Goal: Task Accomplishment & Management: Manage account settings

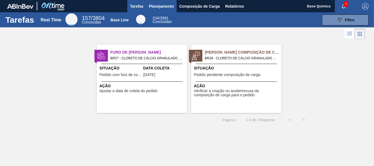
click at [162, 9] on span "Planejamento" at bounding box center [161, 6] width 25 height 7
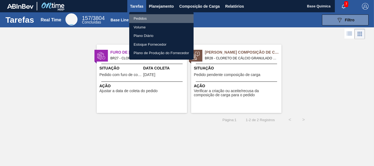
click at [140, 18] on li "Pedidos" at bounding box center [161, 18] width 64 height 9
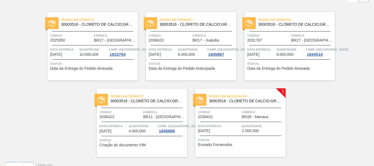
scroll to position [48, 0]
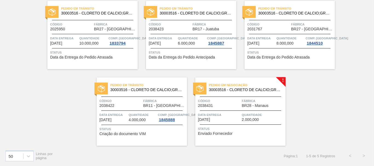
click at [226, 108] on div "Pedido em Negociação 30003516 - CLORETO DE CALCIO;GRANULADO;75% Código 2038431 …" at bounding box center [240, 111] width 90 height 68
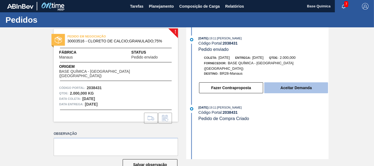
click at [287, 82] on button "Aceitar Demanda" at bounding box center [296, 87] width 64 height 11
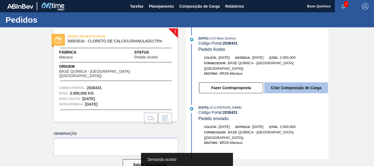
click at [298, 82] on button "Criar Composição de Carga" at bounding box center [296, 87] width 64 height 11
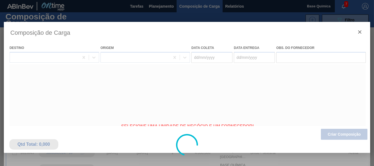
type coleta "[DATE]"
type entrega "[DATE]"
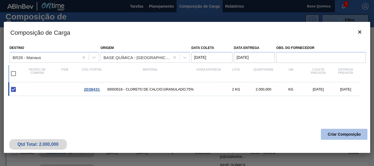
click at [347, 135] on button "Criar Composição" at bounding box center [344, 134] width 46 height 11
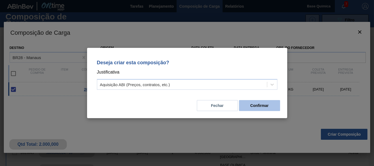
click at [260, 108] on button "Confirmar" at bounding box center [259, 105] width 41 height 11
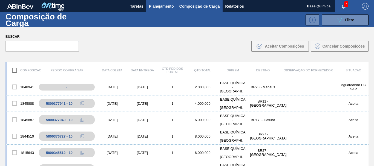
click at [159, 8] on span "Planejamento" at bounding box center [161, 6] width 25 height 7
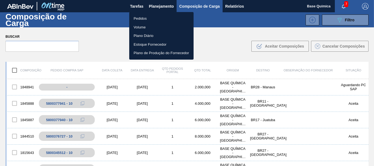
click at [142, 18] on li "Pedidos" at bounding box center [161, 18] width 64 height 9
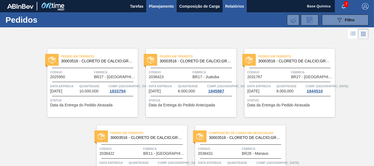
click at [242, 7] on span "Relatórios" at bounding box center [234, 6] width 19 height 7
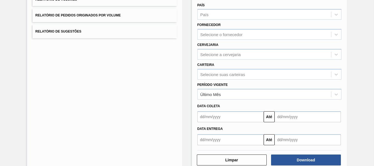
scroll to position [84, 0]
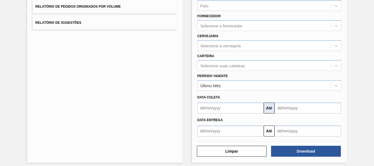
click at [266, 107] on button "Até" at bounding box center [268, 108] width 11 height 11
click at [256, 110] on input "text" at bounding box center [230, 108] width 66 height 11
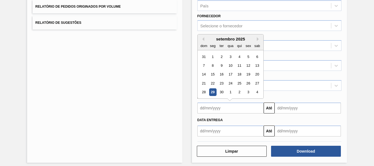
drag, startPoint x: 237, startPoint y: 42, endPoint x: 229, endPoint y: 41, distance: 7.7
click at [236, 42] on div "dom seg ter qua qui sex sab" at bounding box center [230, 45] width 66 height 9
click at [201, 40] on button "Previous Month" at bounding box center [202, 39] width 4 height 4
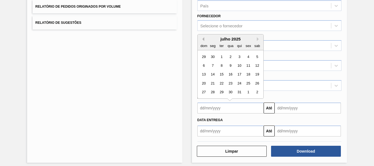
click at [201, 40] on button "Previous Month" at bounding box center [202, 39] width 4 height 4
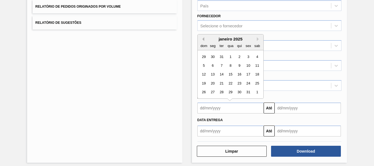
click at [201, 40] on button "Previous Month" at bounding box center [202, 39] width 4 height 4
click at [222, 58] on div "1" at bounding box center [220, 56] width 7 height 7
type input "[DATE]"
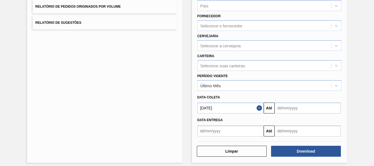
click at [290, 108] on input "text" at bounding box center [307, 108] width 66 height 11
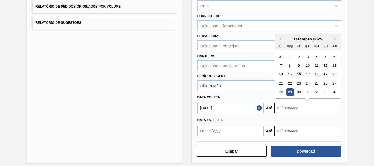
click at [281, 40] on div "setembro 2025" at bounding box center [308, 39] width 66 height 5
click at [280, 40] on button "Previous Month" at bounding box center [279, 39] width 4 height 4
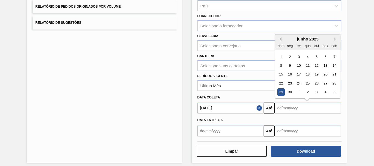
click at [280, 40] on button "Previous Month" at bounding box center [279, 39] width 4 height 4
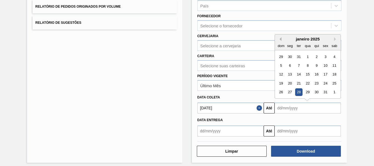
click at [280, 40] on button "Previous Month" at bounding box center [279, 39] width 4 height 4
click at [291, 93] on div "30" at bounding box center [289, 92] width 7 height 7
type input "[DATE]"
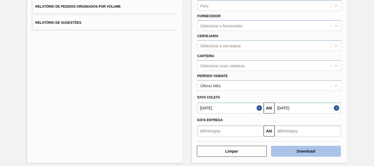
click at [329, 150] on button "Download" at bounding box center [306, 151] width 70 height 11
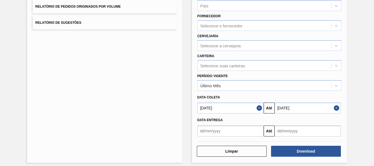
scroll to position [0, 0]
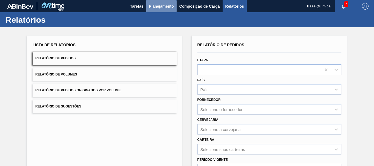
click at [159, 8] on span "Planejamento" at bounding box center [161, 6] width 25 height 7
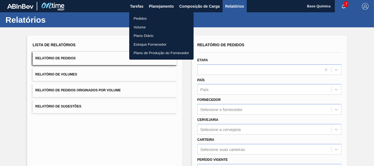
click at [194, 8] on div at bounding box center [187, 83] width 374 height 166
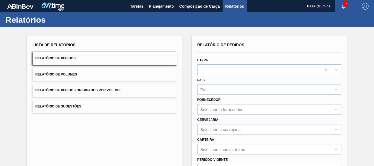
click at [196, 5] on span "Composição de Carga" at bounding box center [199, 6] width 40 height 7
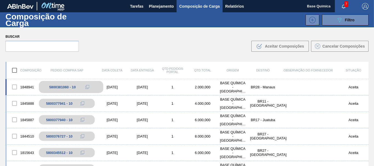
click at [61, 87] on div "5800381060 - 10" at bounding box center [62, 87] width 27 height 4
copy div "5800381060"
click at [156, 52] on div "Buscar .b{fill:var(--color-action-default)} Aceitar Composições Cancelar Compos…" at bounding box center [187, 42] width 374 height 30
click at [236, 6] on span "Relatórios" at bounding box center [234, 6] width 19 height 7
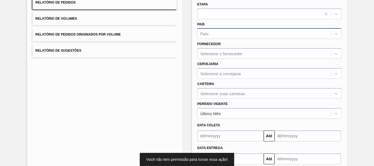
scroll to position [84, 0]
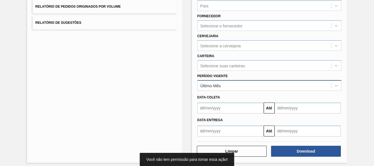
click at [238, 87] on div "Último Mês" at bounding box center [263, 86] width 133 height 8
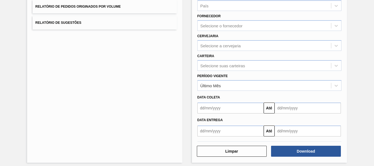
click at [167, 95] on div "Lista de Relatórios Relatório de Pedidos Relatório de Volumes Relatório de Pedi…" at bounding box center [104, 57] width 155 height 211
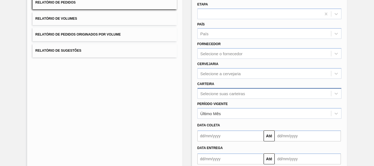
scroll to position [0, 0]
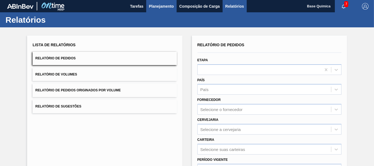
click at [161, 5] on span "Planejamento" at bounding box center [161, 6] width 25 height 7
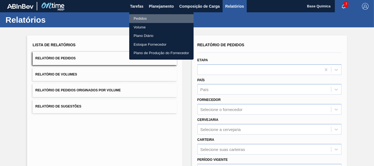
click at [148, 17] on li "Pedidos" at bounding box center [161, 18] width 64 height 9
